Goal: Task Accomplishment & Management: Use online tool/utility

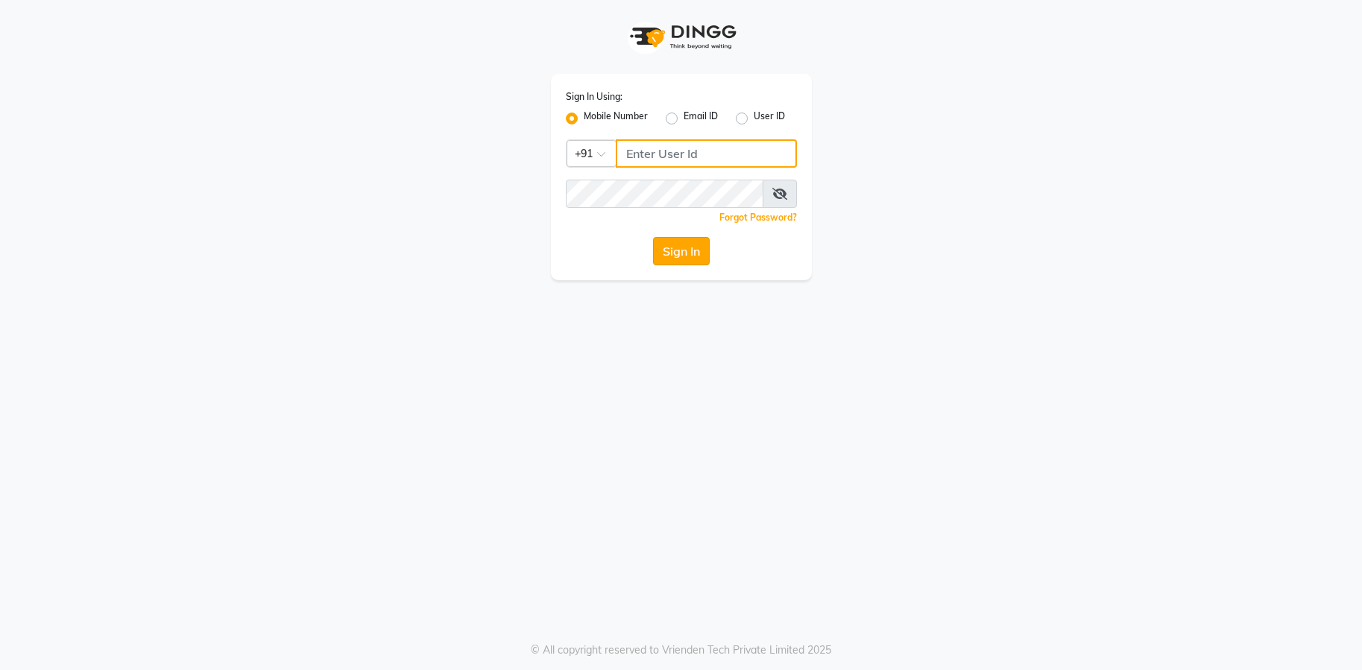
type input "9082053531"
click at [680, 253] on button "Sign In" at bounding box center [681, 251] width 57 height 28
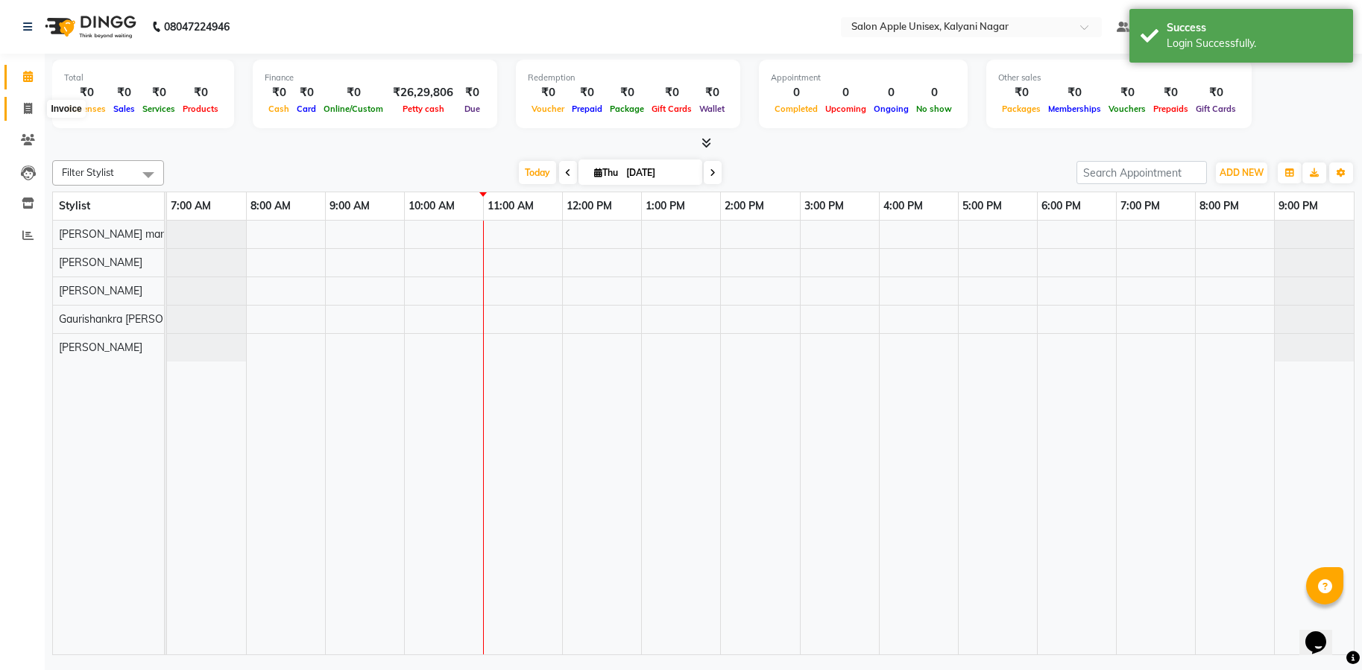
click at [30, 104] on icon at bounding box center [28, 108] width 8 height 11
select select "119"
select select "service"
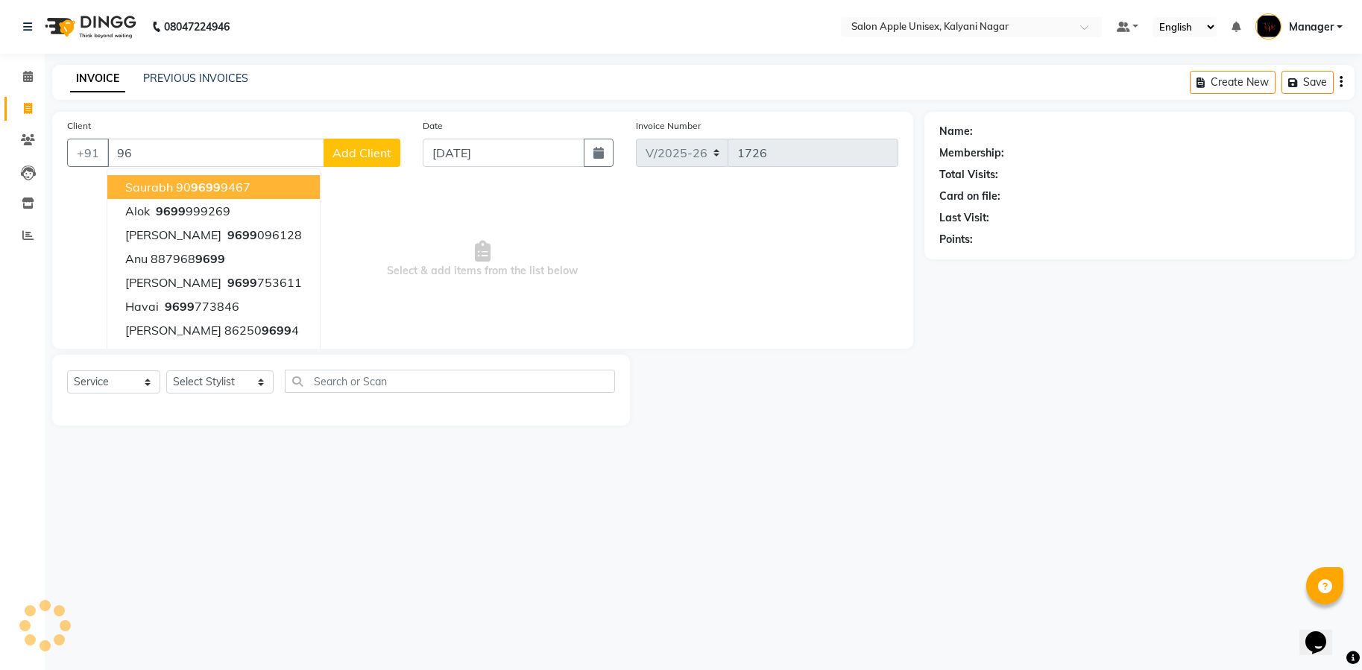
type input "9"
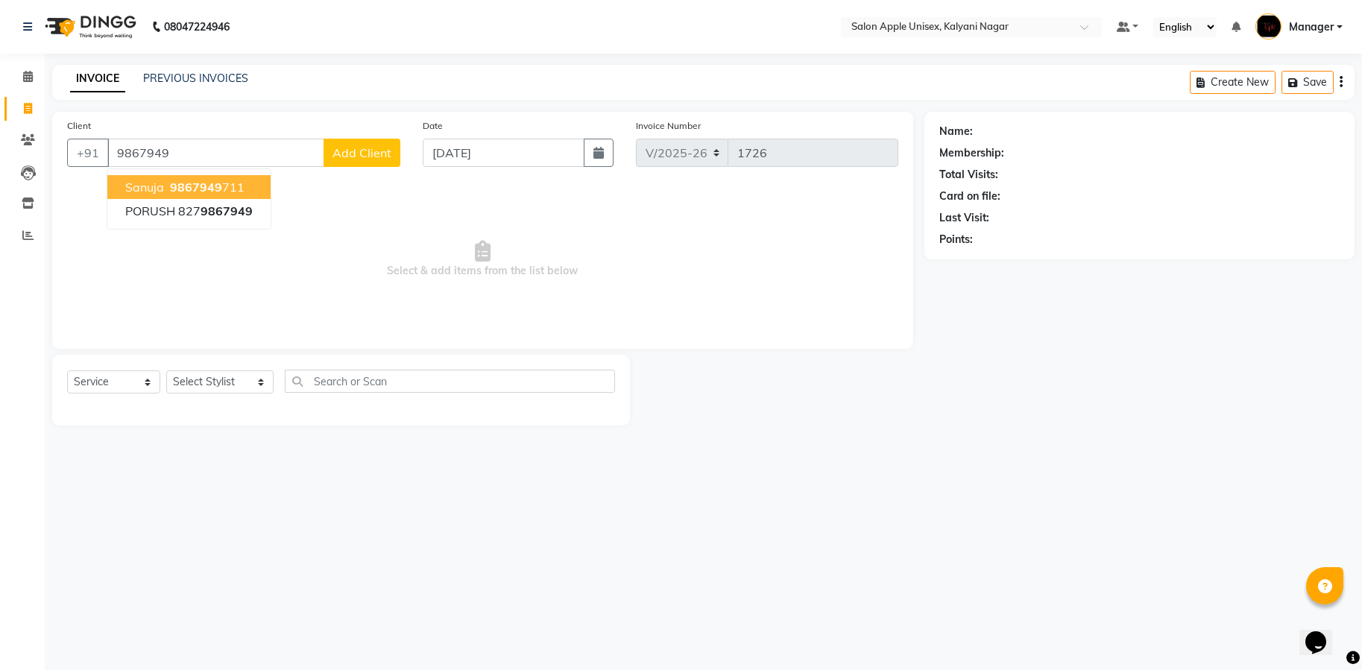
click at [198, 177] on button "sanuja 9867949 711" at bounding box center [188, 187] width 163 height 24
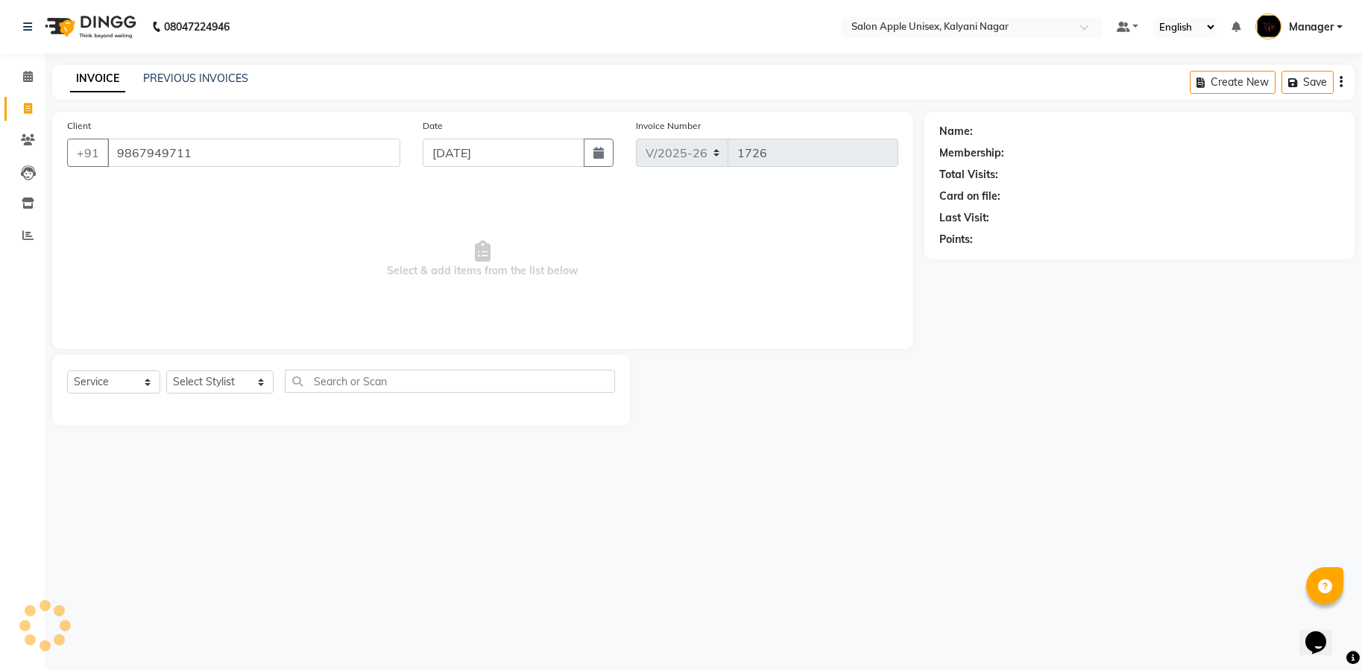
type input "9867949711"
click at [243, 382] on select "Select Stylist [PERSON_NAME] Gaurishankra [PERSON_NAME] (Owner) [PERSON_NAME] M…" at bounding box center [219, 382] width 107 height 23
select select "89816"
click at [166, 371] on select "Select Stylist [PERSON_NAME] Gaurishankra [PERSON_NAME] (Owner) [PERSON_NAME] M…" at bounding box center [219, 382] width 107 height 23
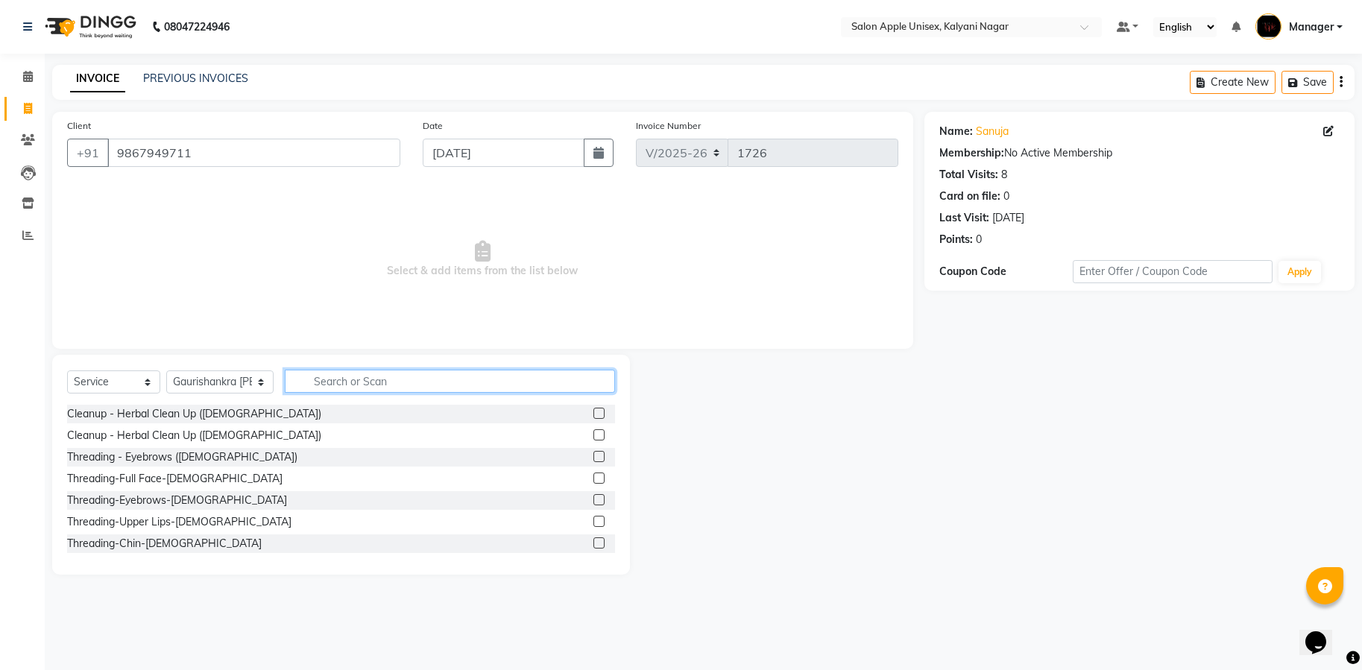
click at [303, 377] on input "text" at bounding box center [450, 381] width 330 height 23
type input "ha"
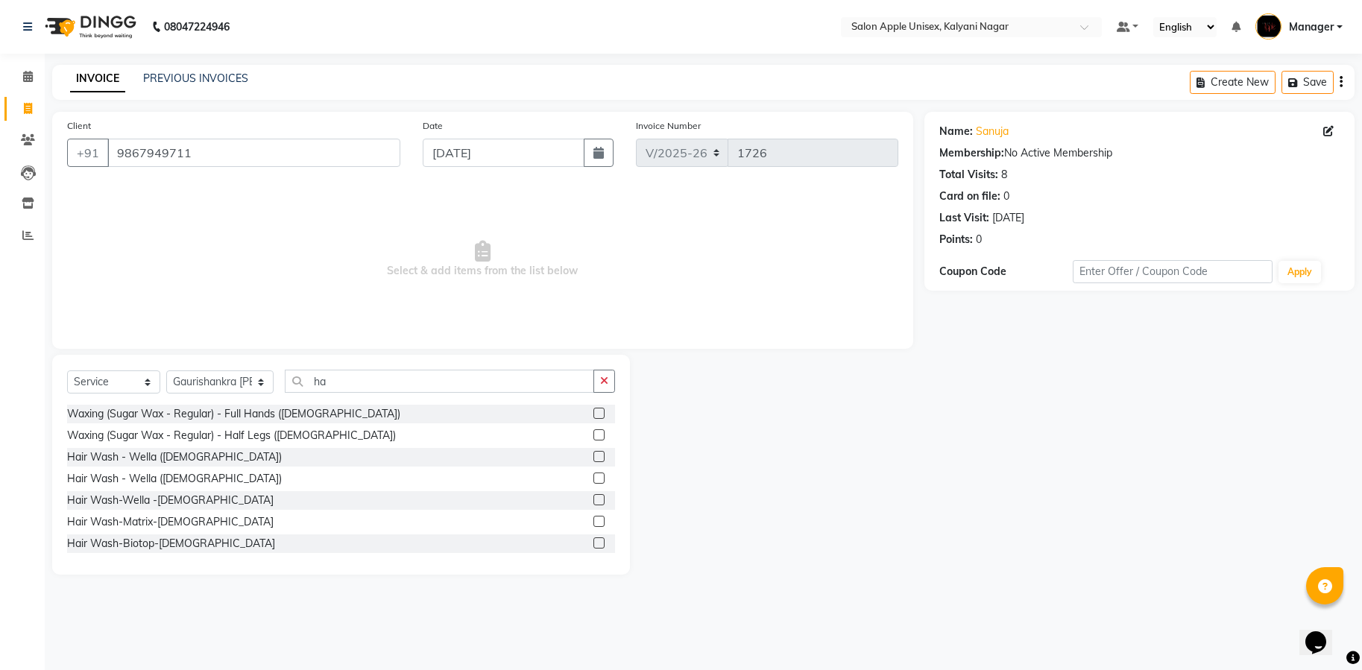
click at [593, 476] on label at bounding box center [598, 478] width 11 height 11
click at [593, 476] on input "checkbox" at bounding box center [598, 479] width 10 height 10
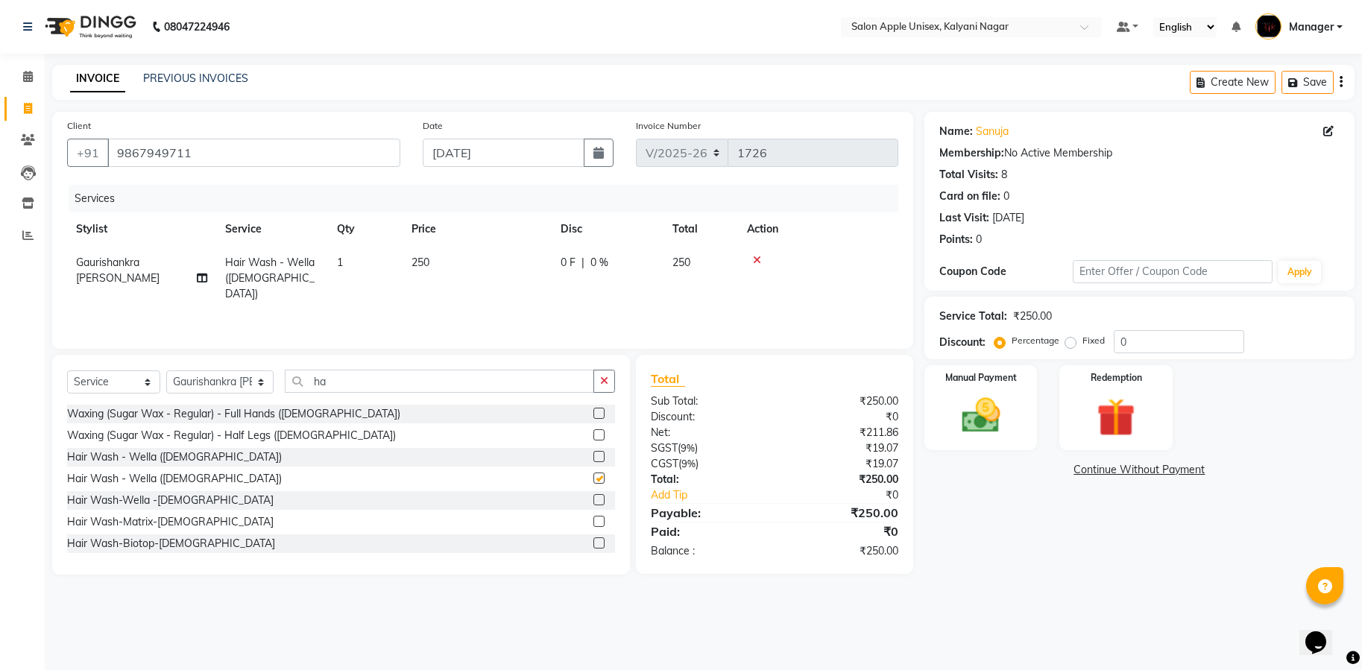
checkbox input "false"
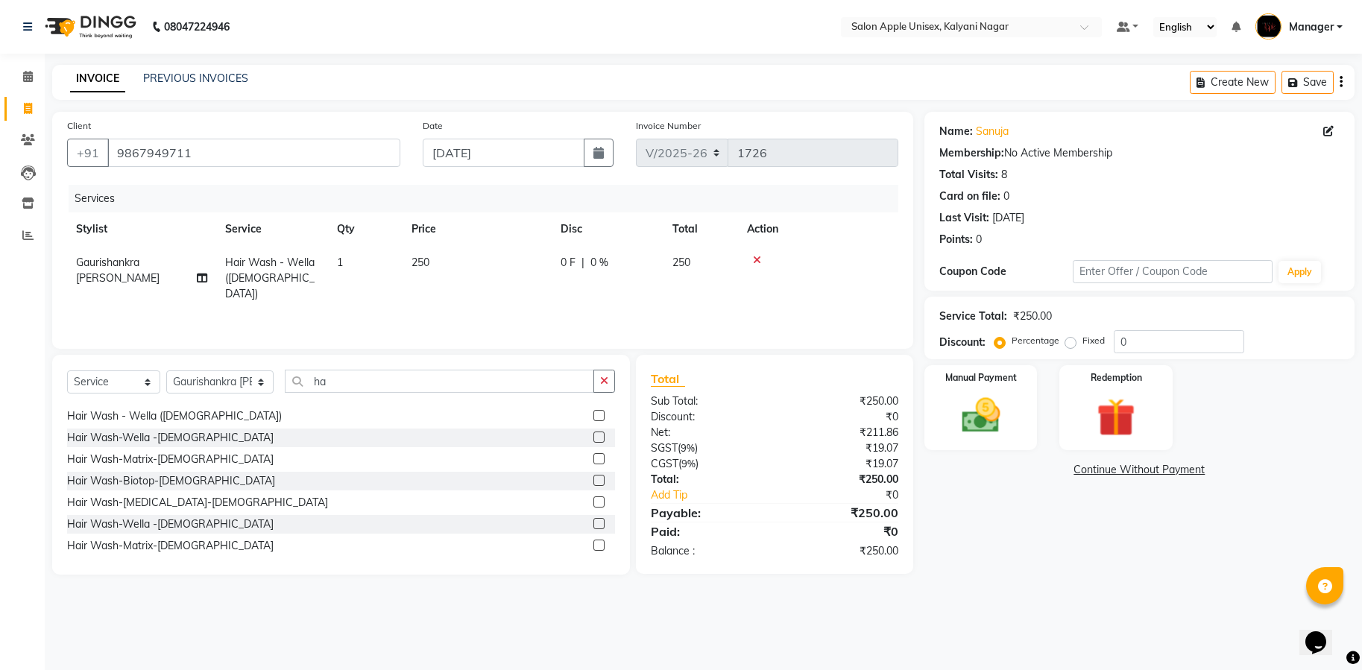
scroll to position [112, 0]
click at [432, 488] on div "Hair Wash-Matrix-[DEMOGRAPHIC_DATA]" at bounding box center [341, 497] width 548 height 19
click at [593, 491] on div at bounding box center [598, 499] width 10 height 16
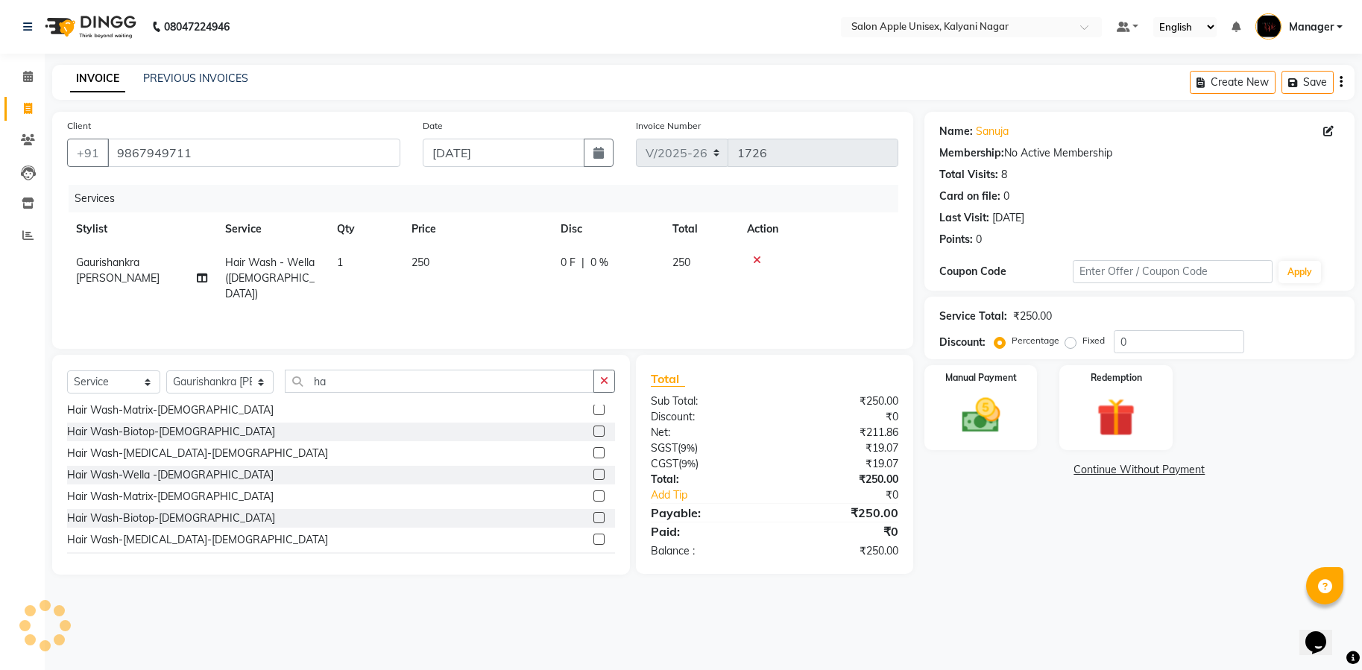
click at [593, 494] on label at bounding box center [598, 496] width 11 height 11
click at [593, 494] on input "checkbox" at bounding box center [598, 497] width 10 height 10
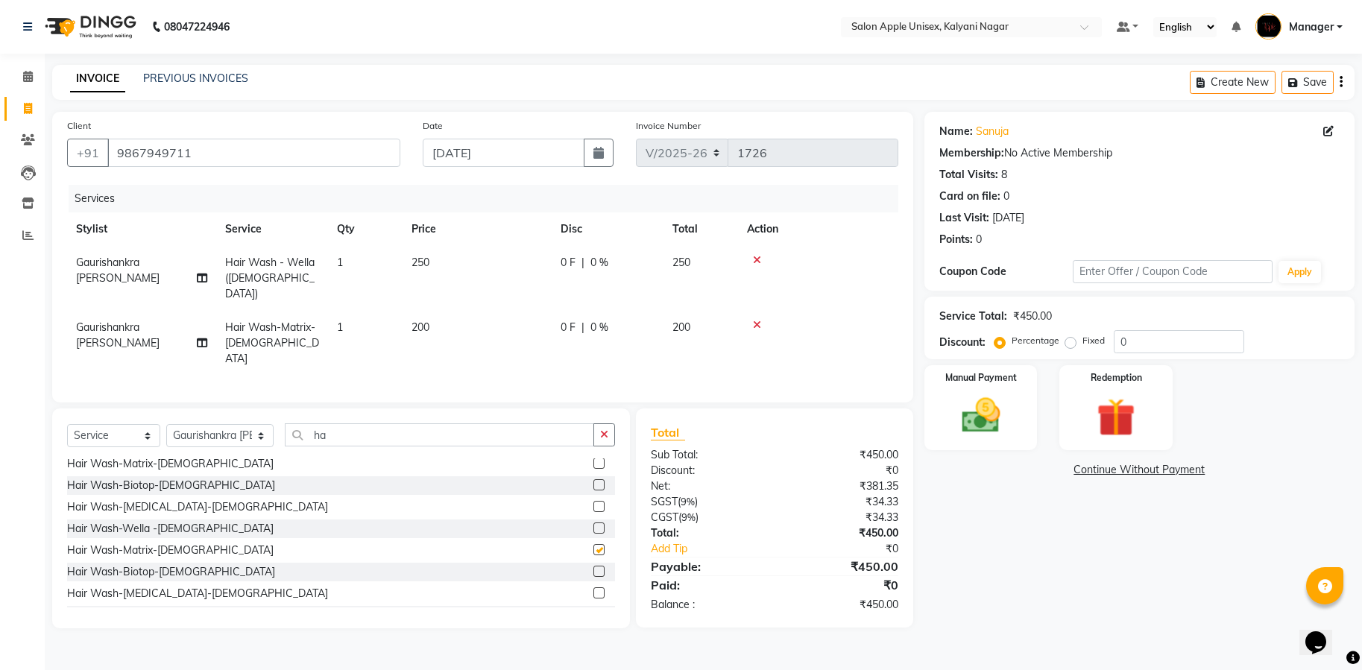
checkbox input "false"
click at [753, 257] on icon at bounding box center [757, 260] width 8 height 10
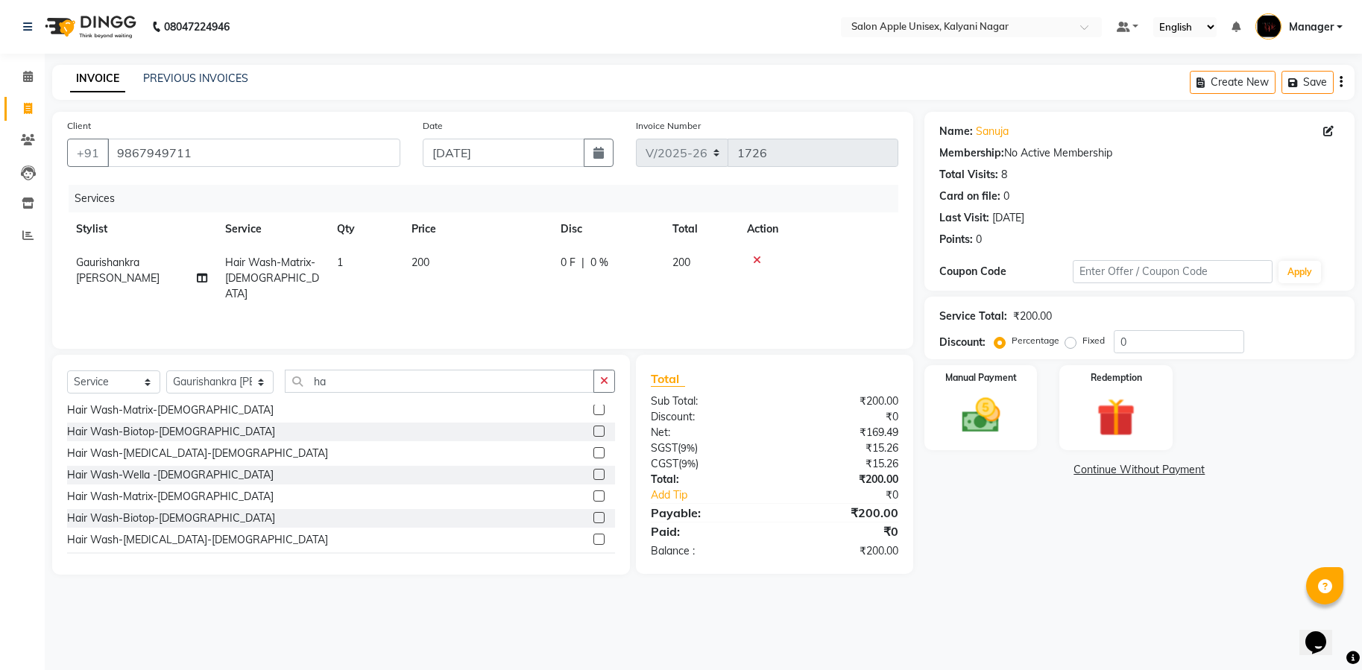
click at [593, 520] on label at bounding box center [598, 517] width 11 height 11
click at [593, 520] on input "checkbox" at bounding box center [598, 519] width 10 height 10
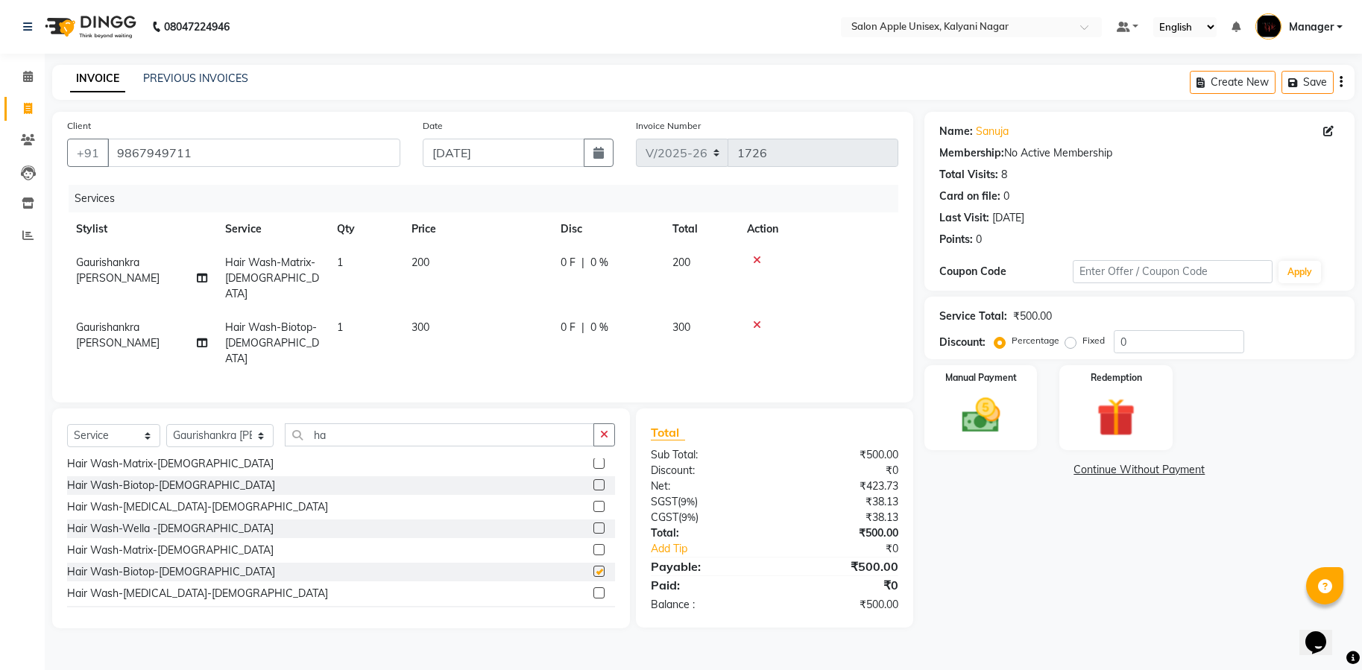
checkbox input "false"
click at [983, 416] on img at bounding box center [980, 416] width 65 height 46
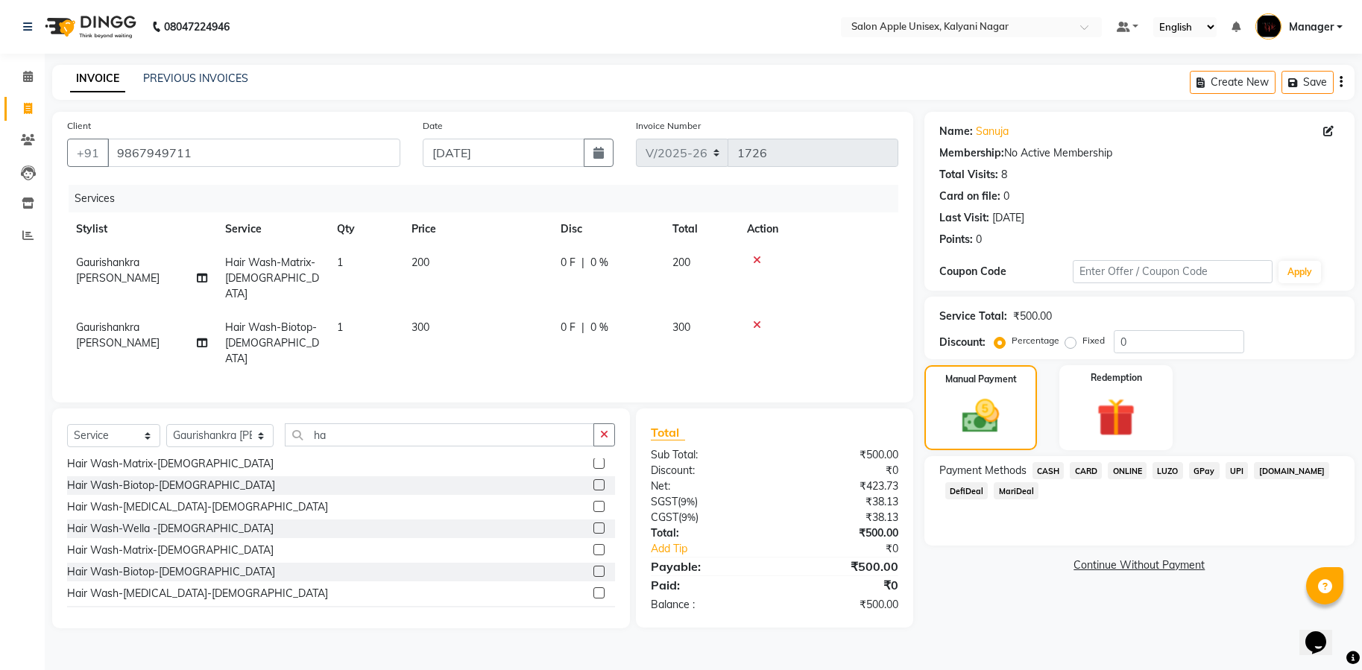
click at [1123, 468] on span "ONLINE" at bounding box center [1127, 470] width 39 height 17
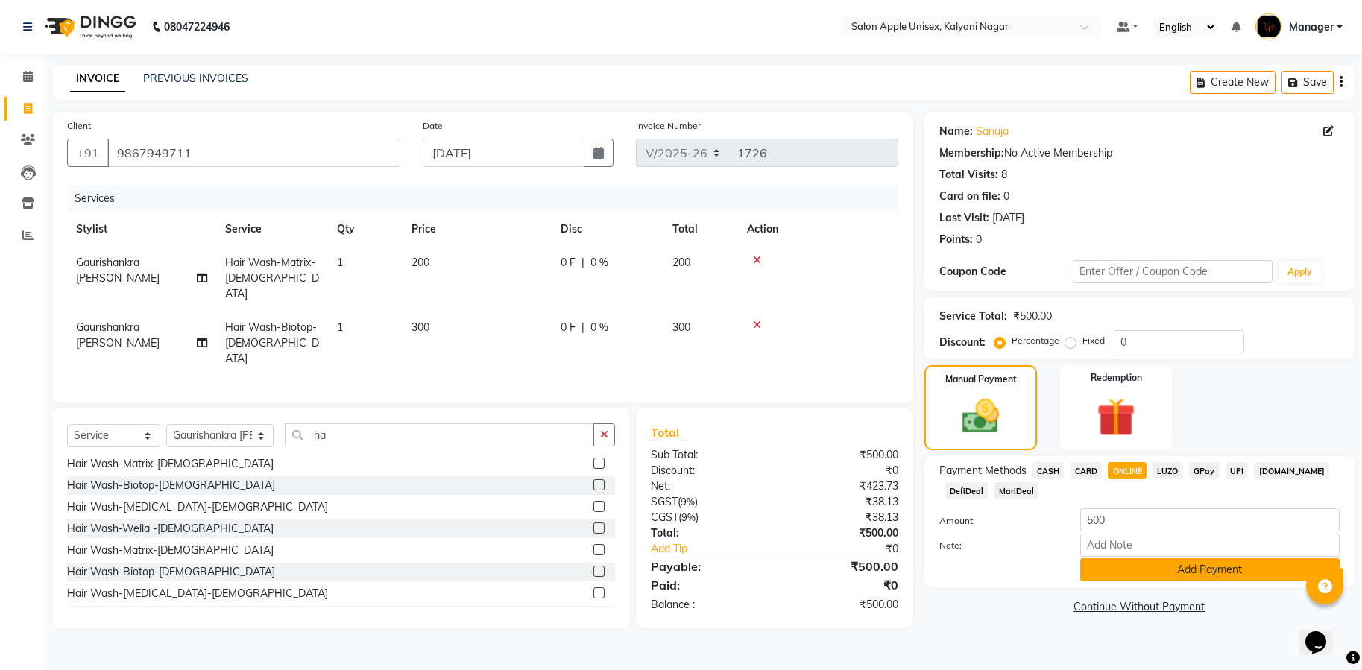
click at [1162, 579] on button "Add Payment" at bounding box center [1209, 569] width 259 height 23
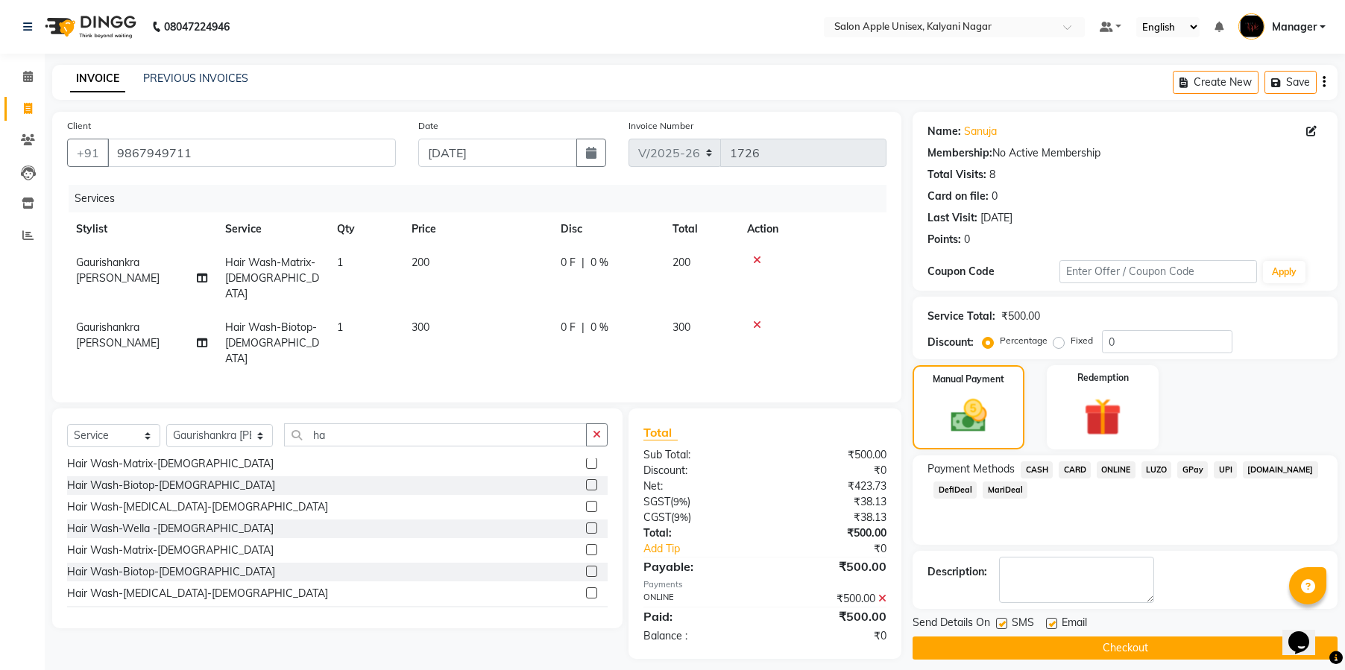
click at [1005, 624] on label at bounding box center [1001, 623] width 11 height 11
click at [1005, 624] on input "checkbox" at bounding box center [1001, 625] width 10 height 10
checkbox input "false"
click at [1051, 623] on label at bounding box center [1051, 623] width 11 height 11
click at [1051, 623] on input "checkbox" at bounding box center [1051, 625] width 10 height 10
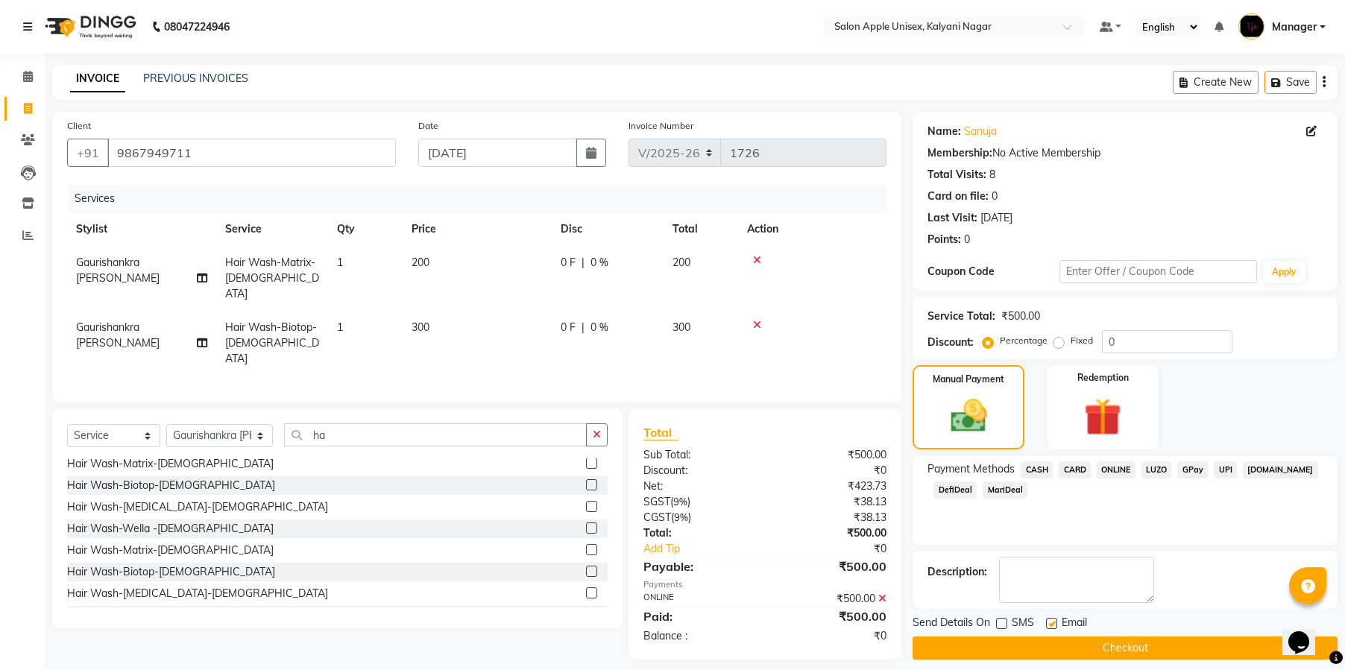
checkbox input "false"
click at [1056, 640] on button "Checkout" at bounding box center [1125, 648] width 425 height 23
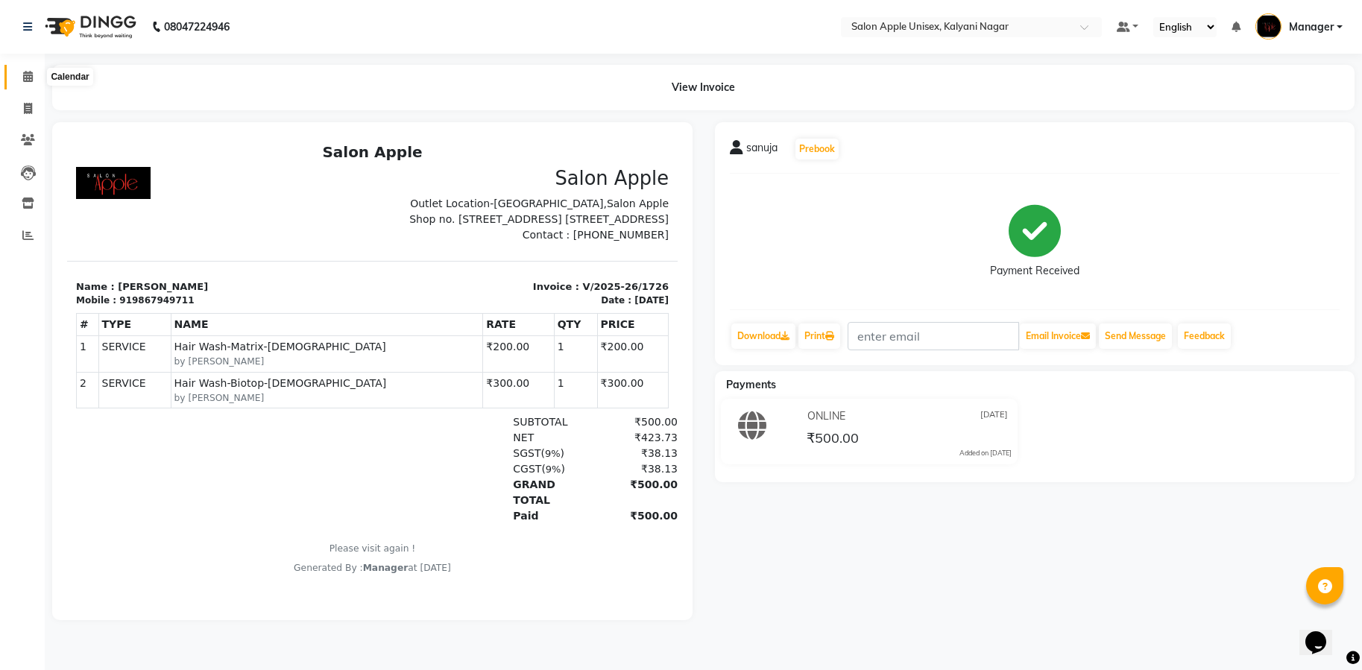
click at [16, 73] on span at bounding box center [28, 77] width 26 height 17
